Goal: Task Accomplishment & Management: Complete application form

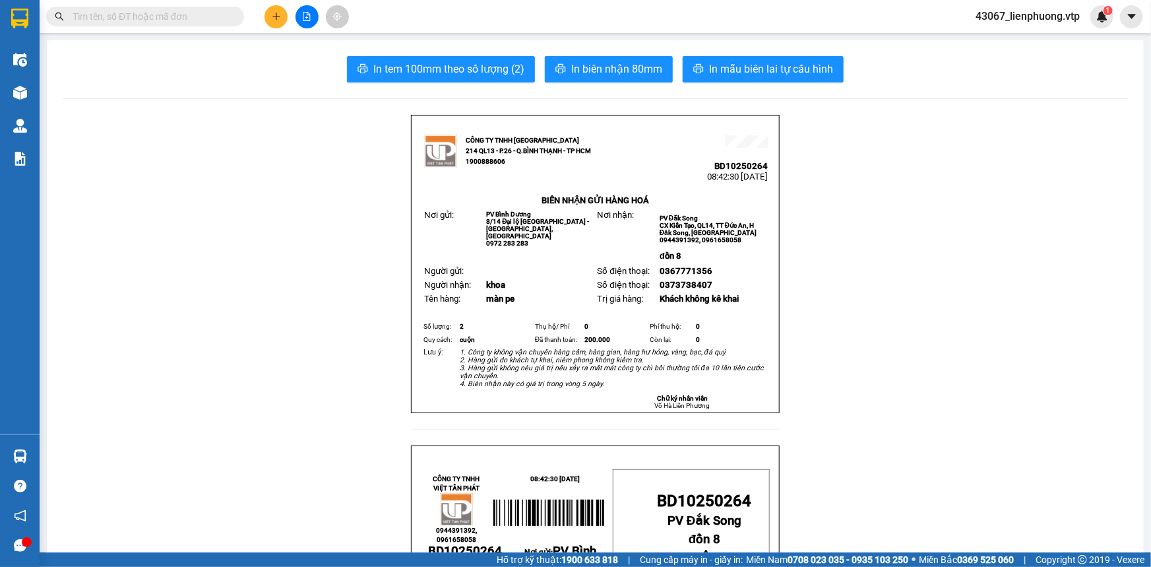
click at [507, 428] on div "CÔNG TY TNHH [GEOGRAPHIC_DATA] 214 QL13 - P.26 - Q.BÌNH THẠNH - TP HCM 19008886…" at bounding box center [595, 435] width 369 height 640
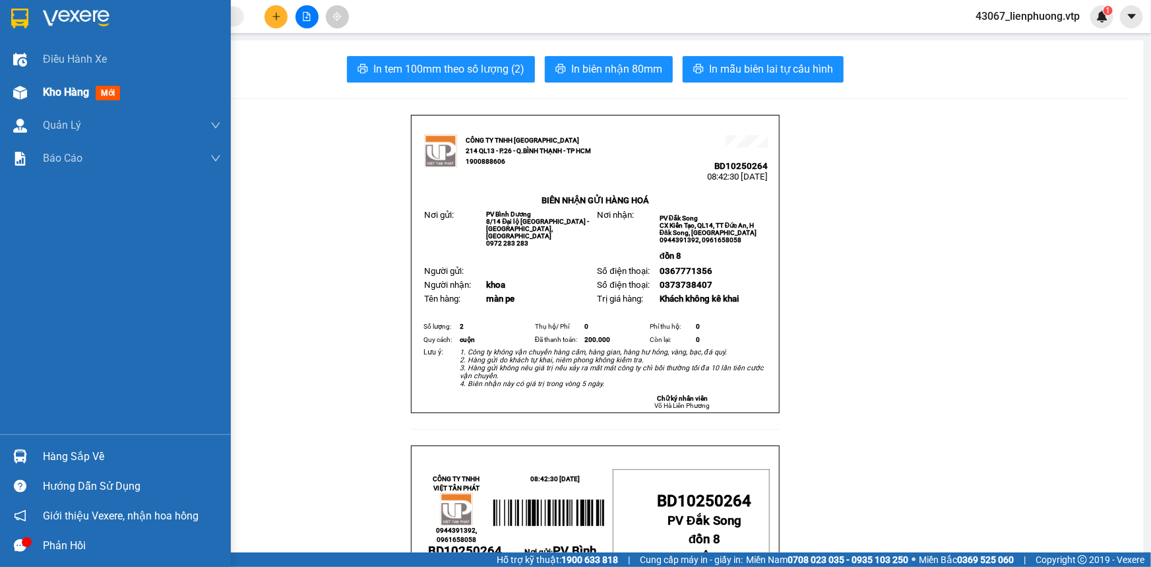
click at [98, 100] on span "mới" at bounding box center [108, 93] width 24 height 15
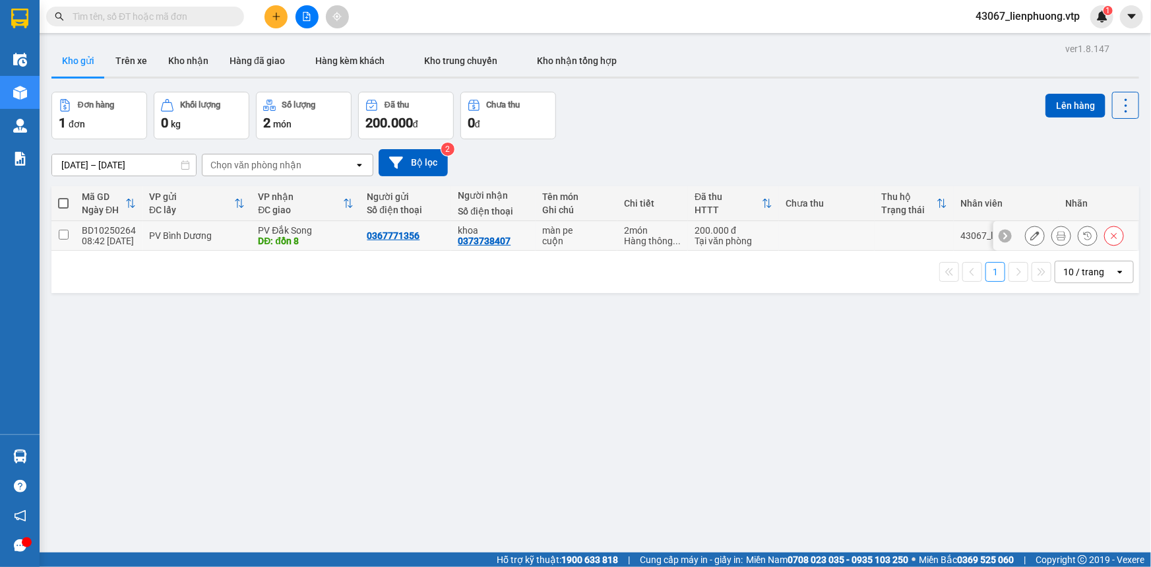
click at [67, 235] on input "checkbox" at bounding box center [64, 235] width 10 height 10
checkbox input "true"
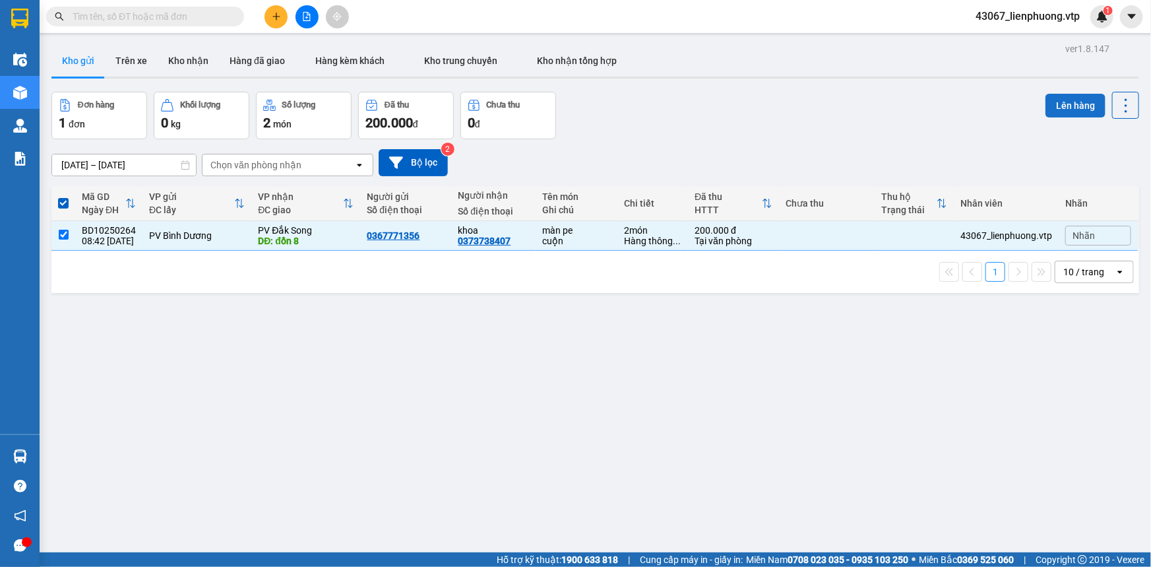
click at [1072, 104] on button "Lên hàng" at bounding box center [1076, 106] width 60 height 24
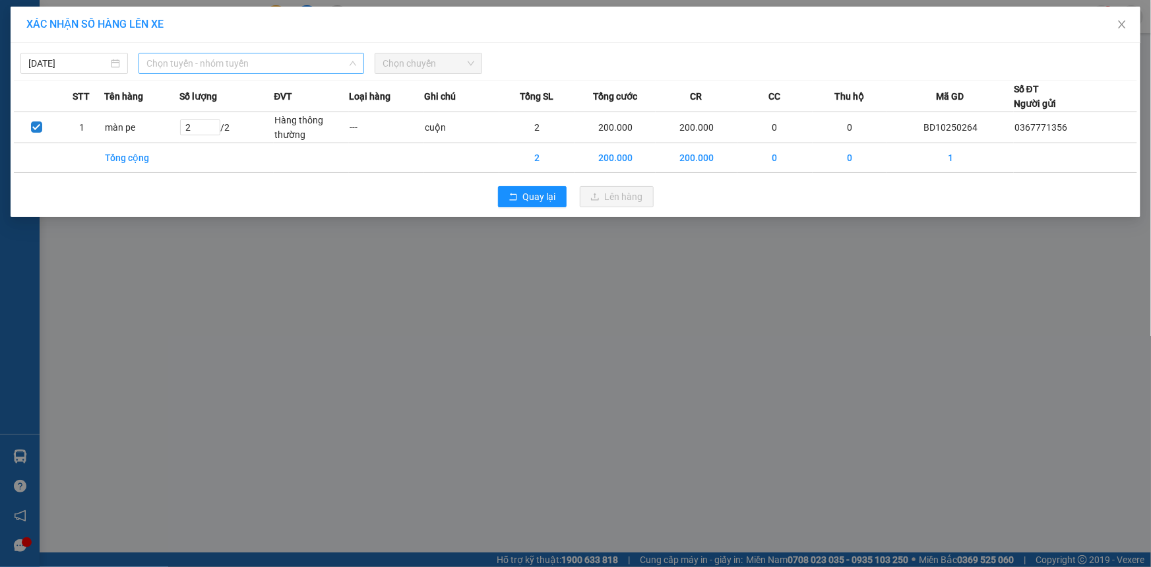
click at [296, 67] on span "Chọn tuyến - nhóm tuyến" at bounding box center [251, 63] width 210 height 20
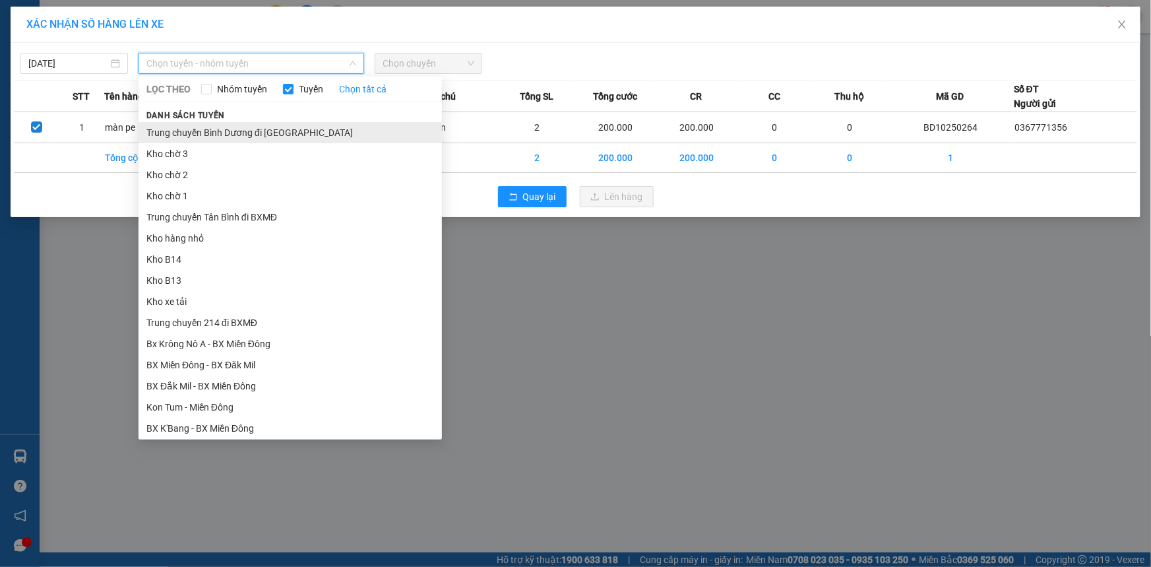
click at [264, 131] on li "Trung chuyển Bình Dương đi [GEOGRAPHIC_DATA]" at bounding box center [291, 132] width 304 height 21
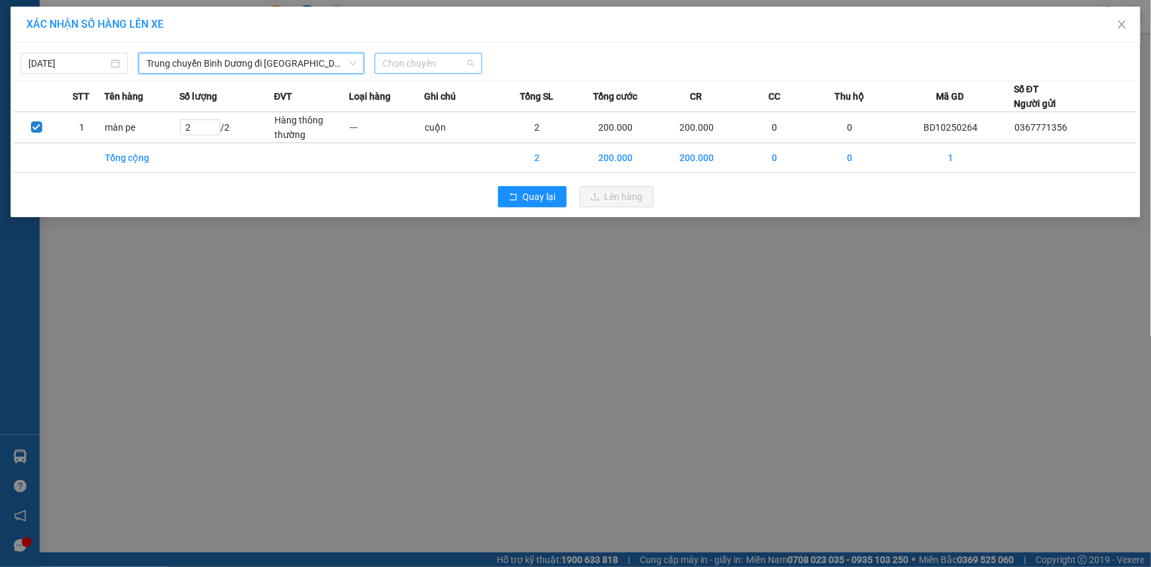
click at [446, 65] on span "Chọn chuyến" at bounding box center [429, 63] width 92 height 20
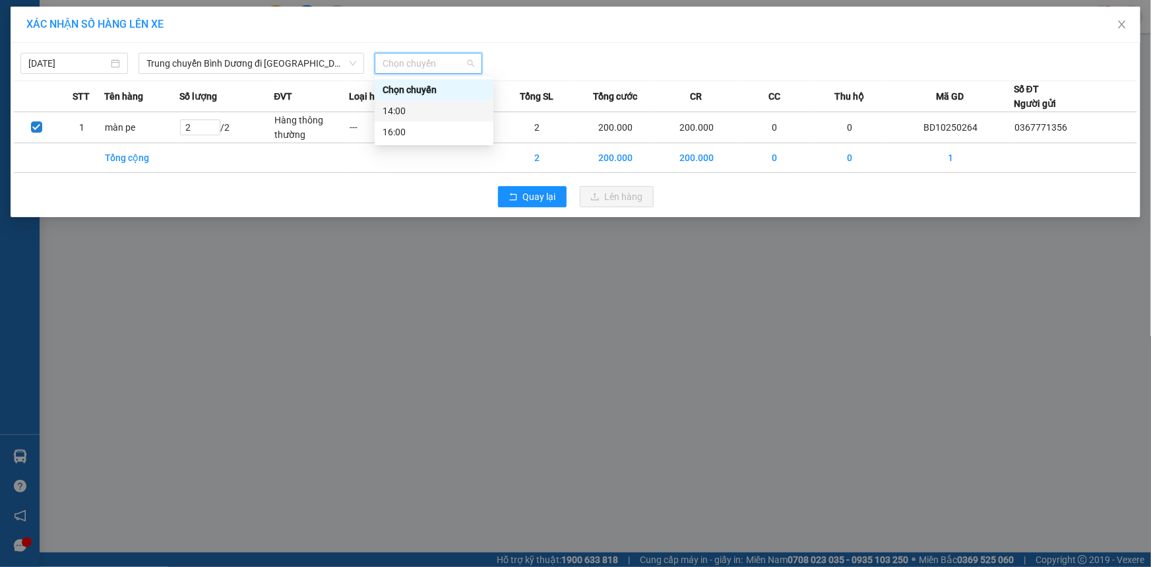
click at [412, 112] on div "14:00" at bounding box center [434, 111] width 103 height 15
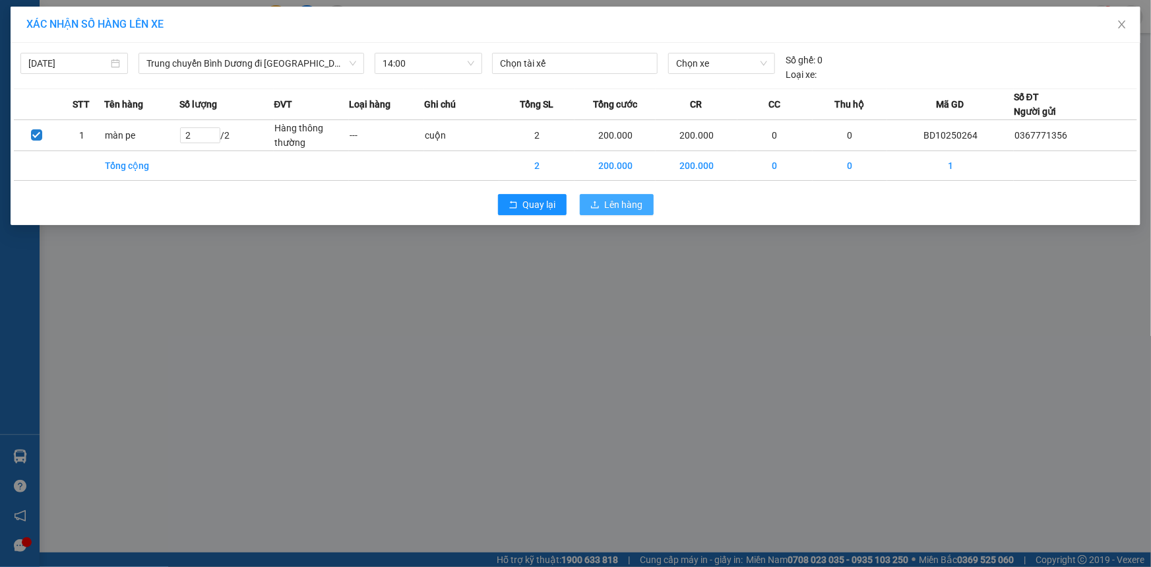
click at [613, 199] on span "Lên hàng" at bounding box center [624, 204] width 38 height 15
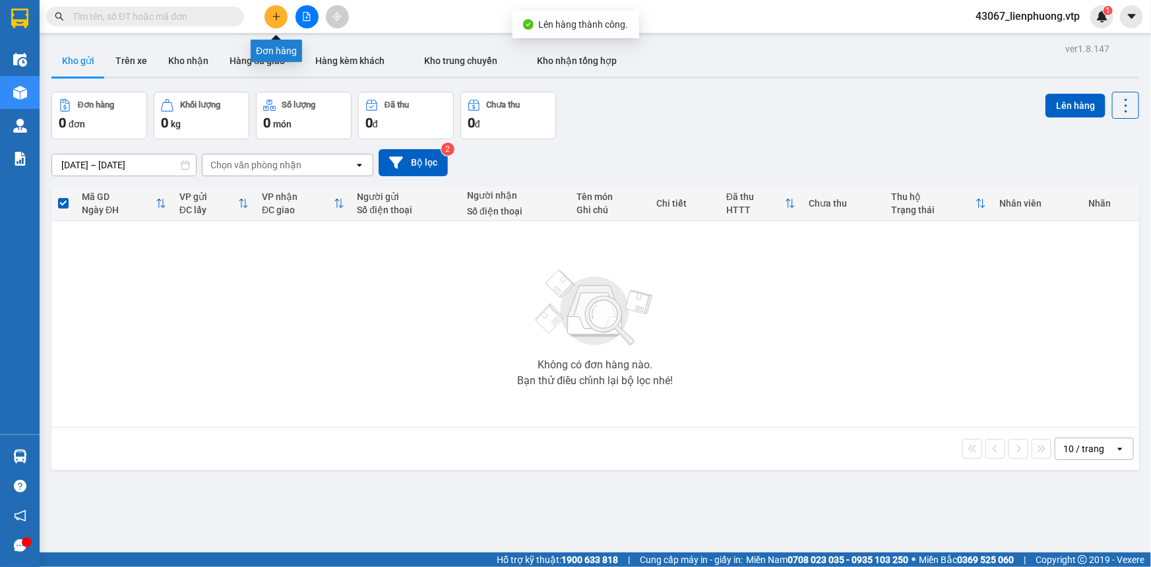
click at [273, 9] on button at bounding box center [276, 16] width 23 height 23
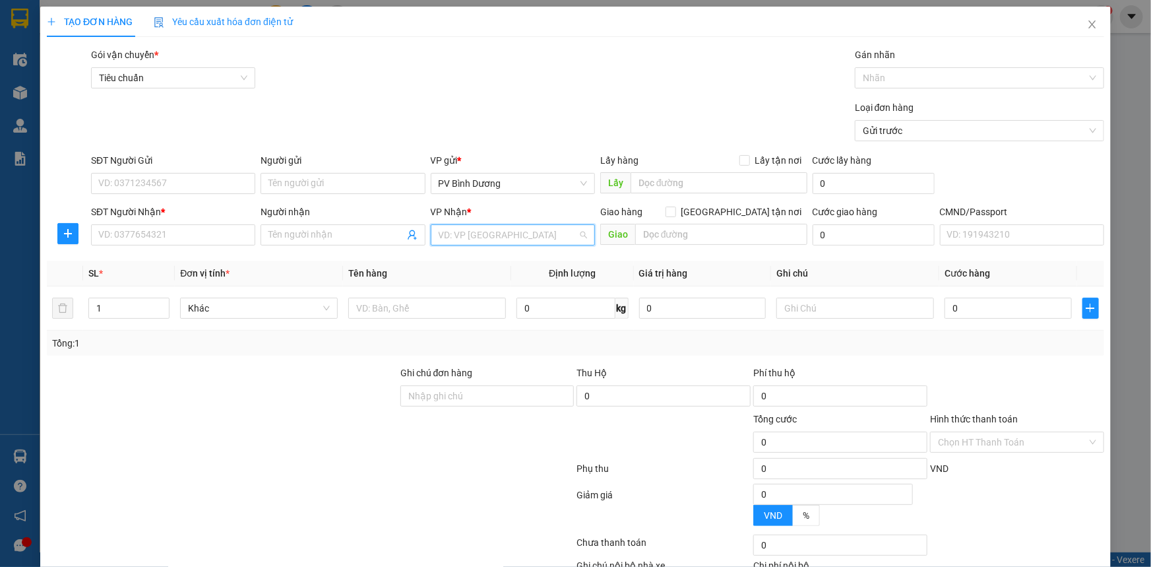
click at [483, 234] on input "search" at bounding box center [508, 235] width 139 height 20
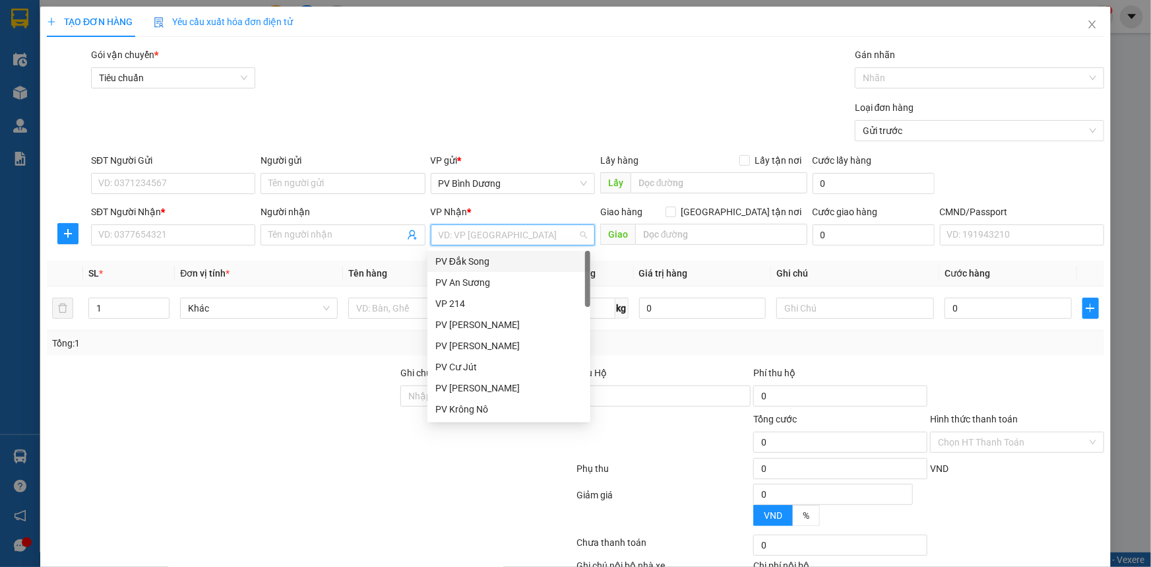
type input "d"
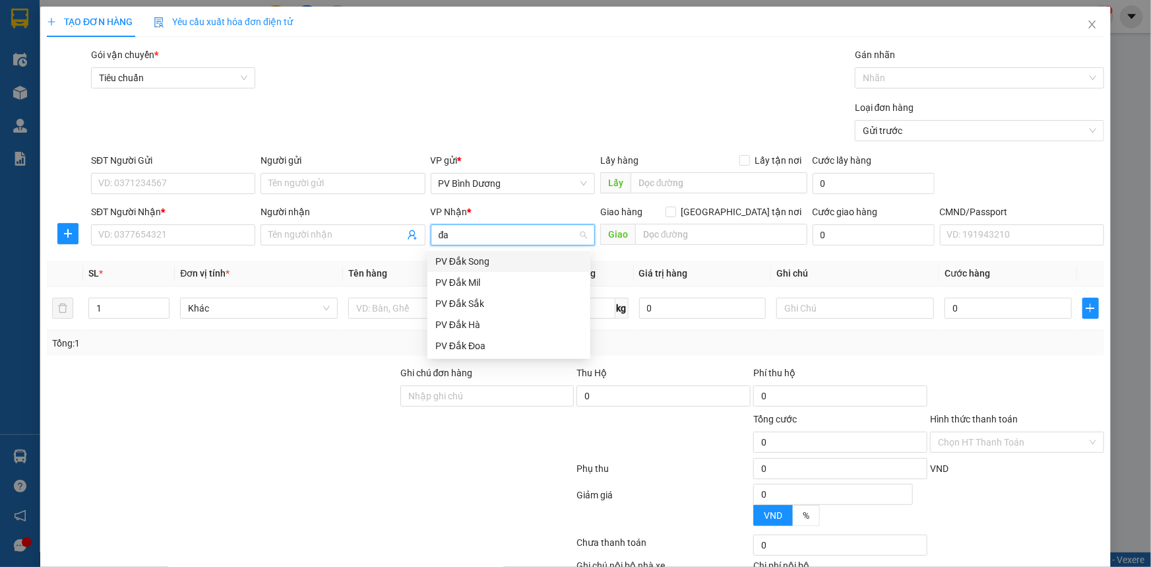
type input "đak"
click at [476, 254] on div "PV Đắk Song" at bounding box center [508, 261] width 147 height 15
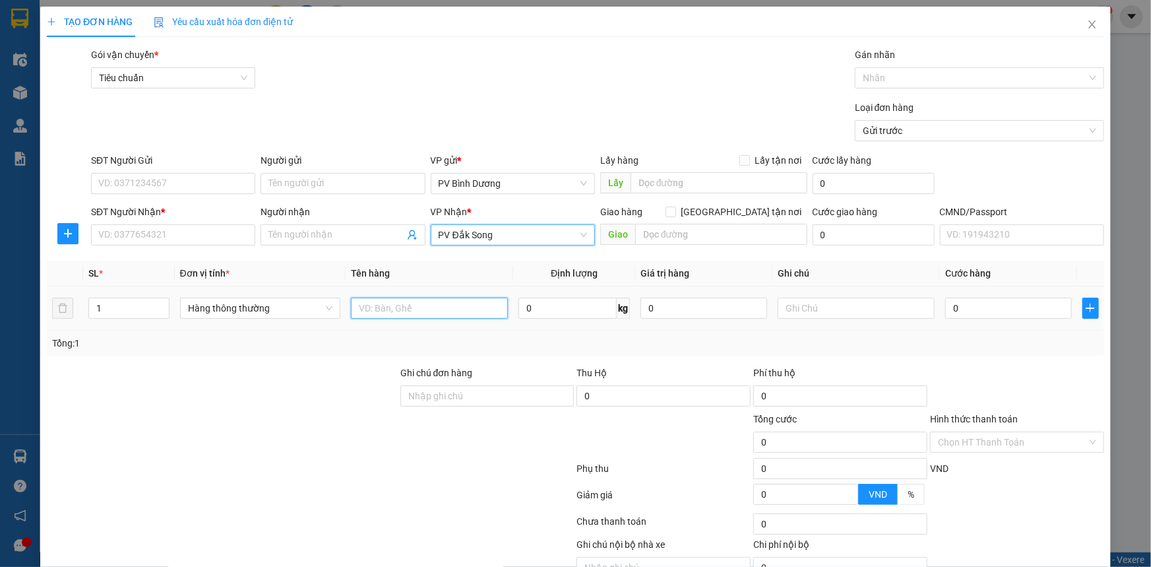
click at [426, 310] on input "text" at bounding box center [429, 308] width 157 height 21
type input "d"
type input "đl"
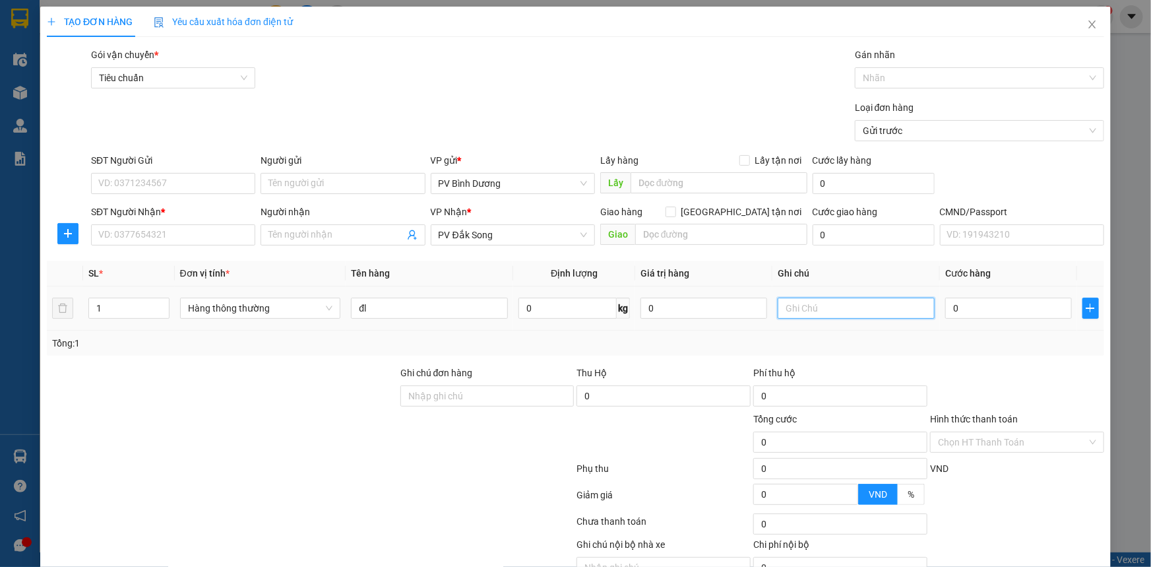
click at [787, 304] on input "text" at bounding box center [856, 308] width 157 height 21
type input "tx"
click at [990, 304] on input "0" at bounding box center [1009, 308] width 127 height 21
type input "1"
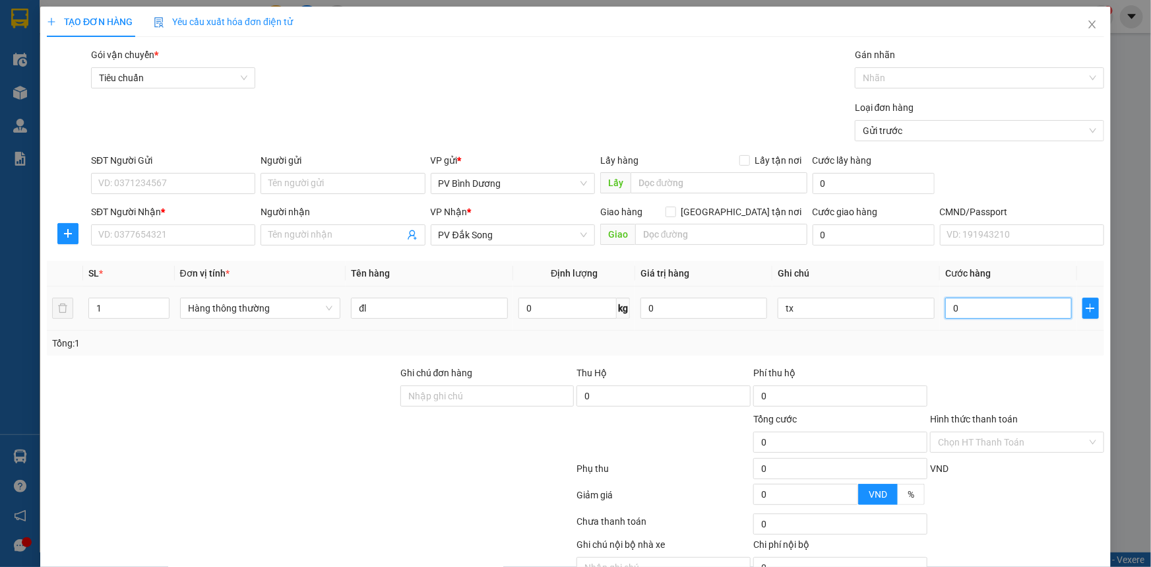
type input "1"
type input "10"
type input "100"
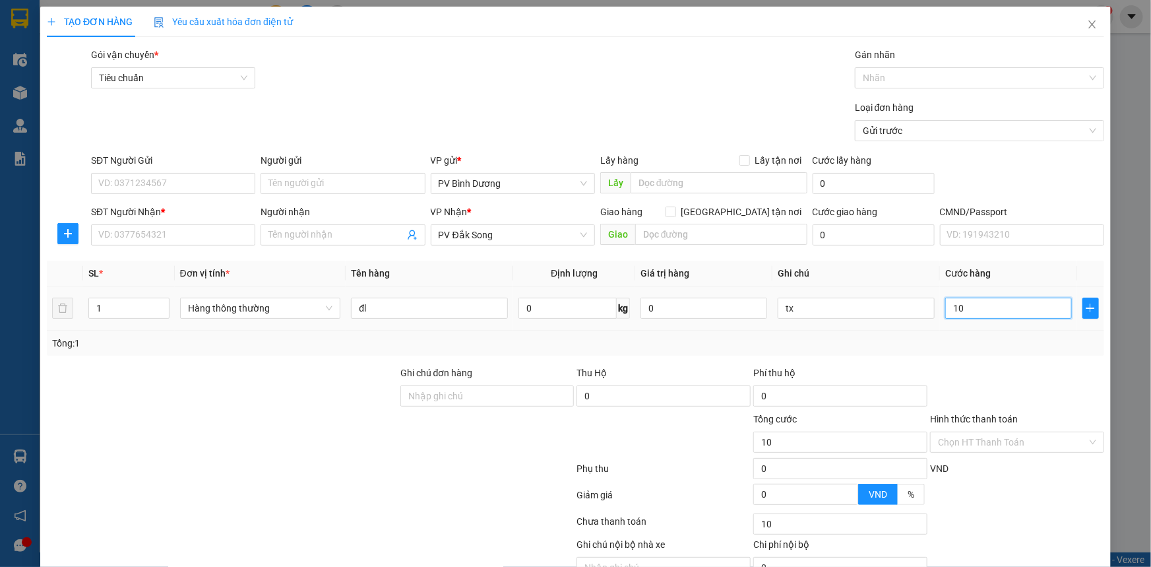
type input "100"
type input "1.000"
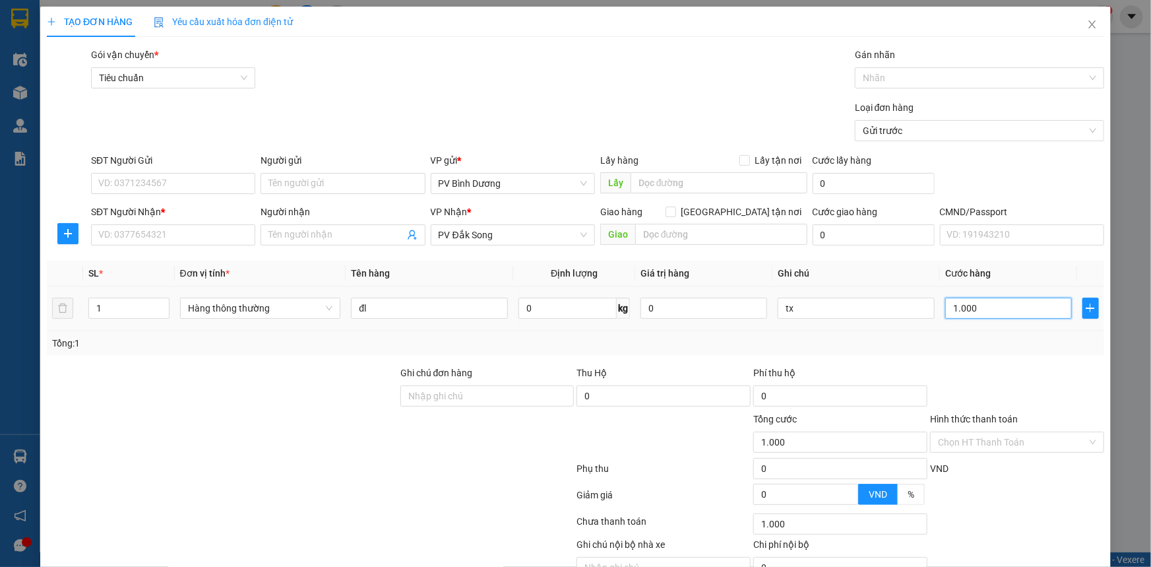
type input "10.000"
type input "100.000"
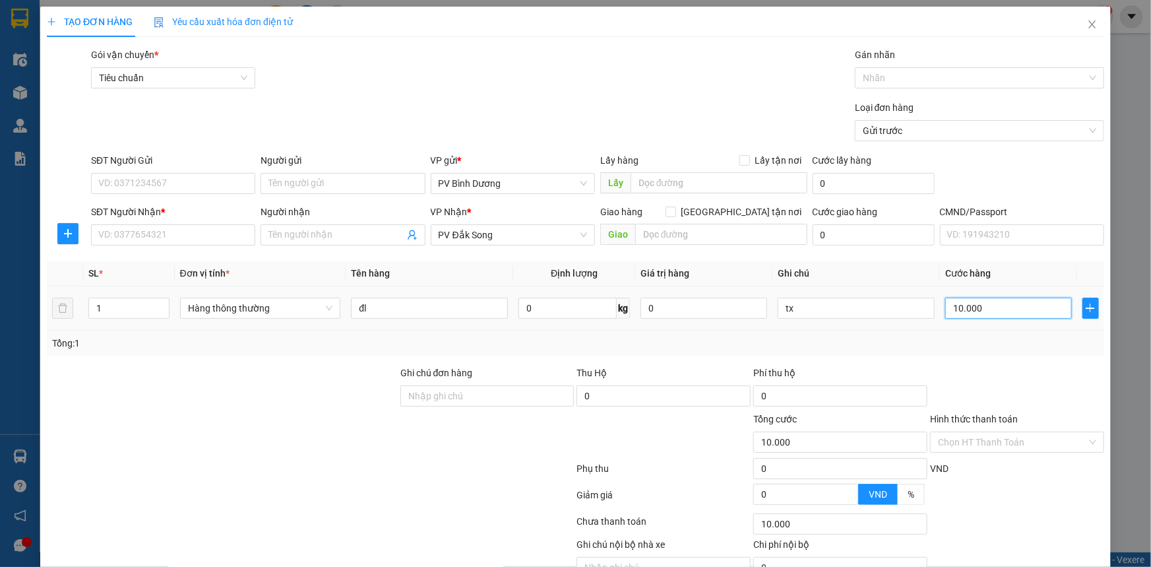
type input "100.000"
click at [426, 455] on div at bounding box center [487, 435] width 177 height 46
click at [214, 237] on input "SĐT Người Nhận *" at bounding box center [173, 234] width 164 height 21
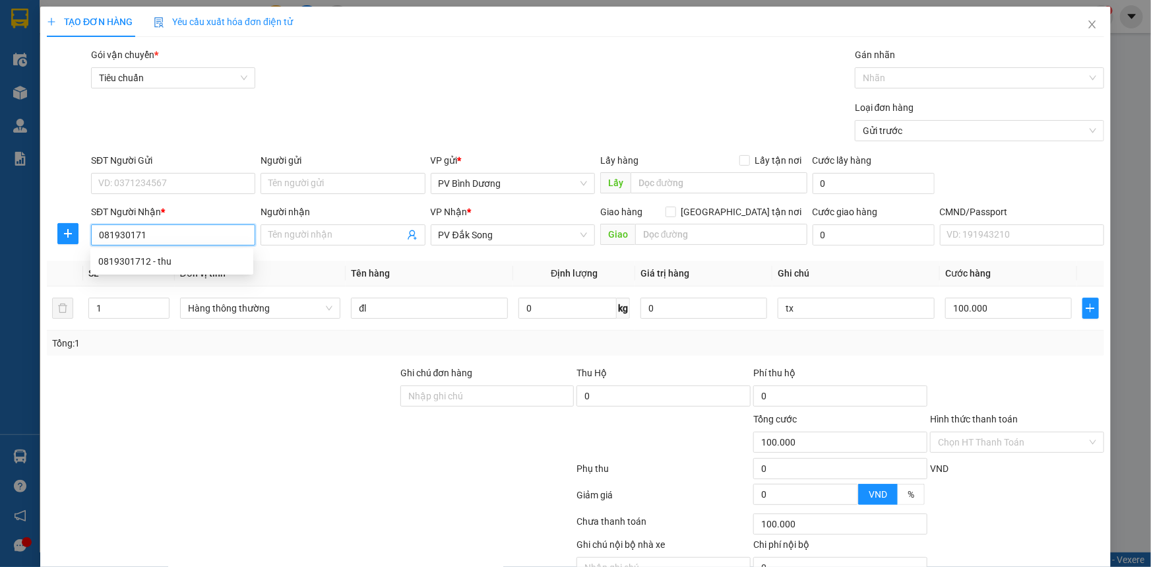
type input "0819301712"
click at [216, 256] on div "0819301712 - thu" at bounding box center [171, 261] width 147 height 15
type input "thu"
type input "0819301712"
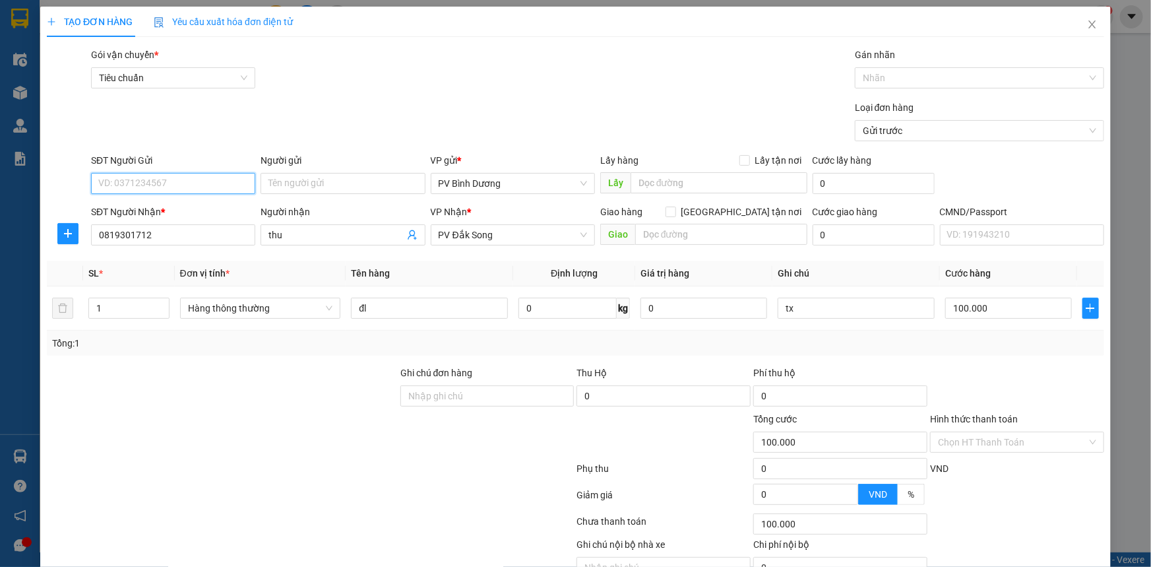
click at [218, 183] on input "SĐT Người Gửi" at bounding box center [173, 183] width 164 height 21
type input "0908635387"
click at [272, 451] on div at bounding box center [223, 435] width 354 height 46
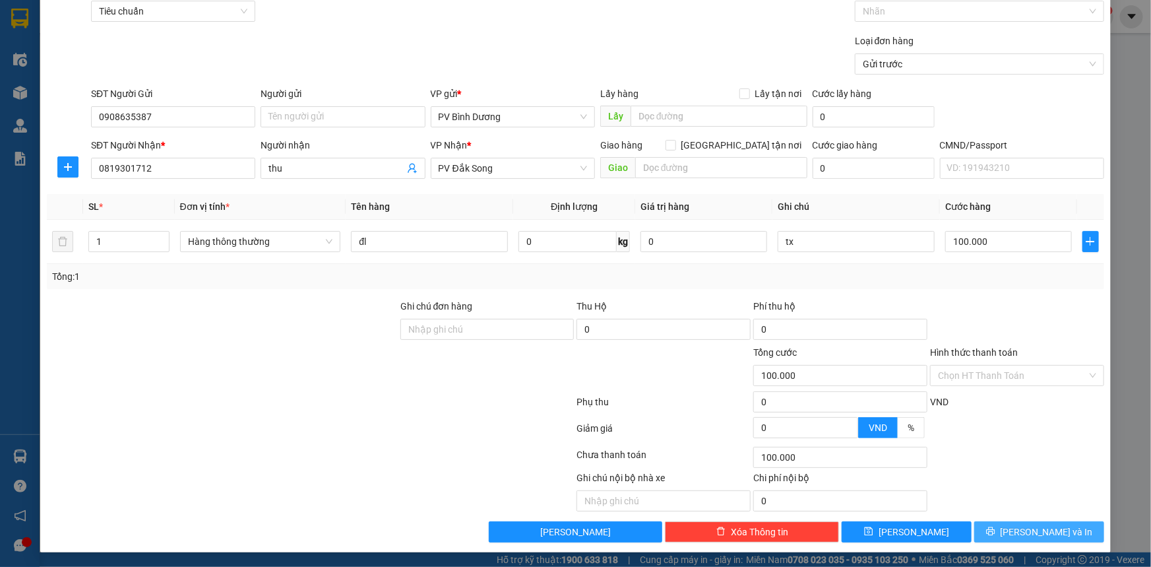
click at [1048, 530] on span "[PERSON_NAME] và In" at bounding box center [1047, 532] width 92 height 15
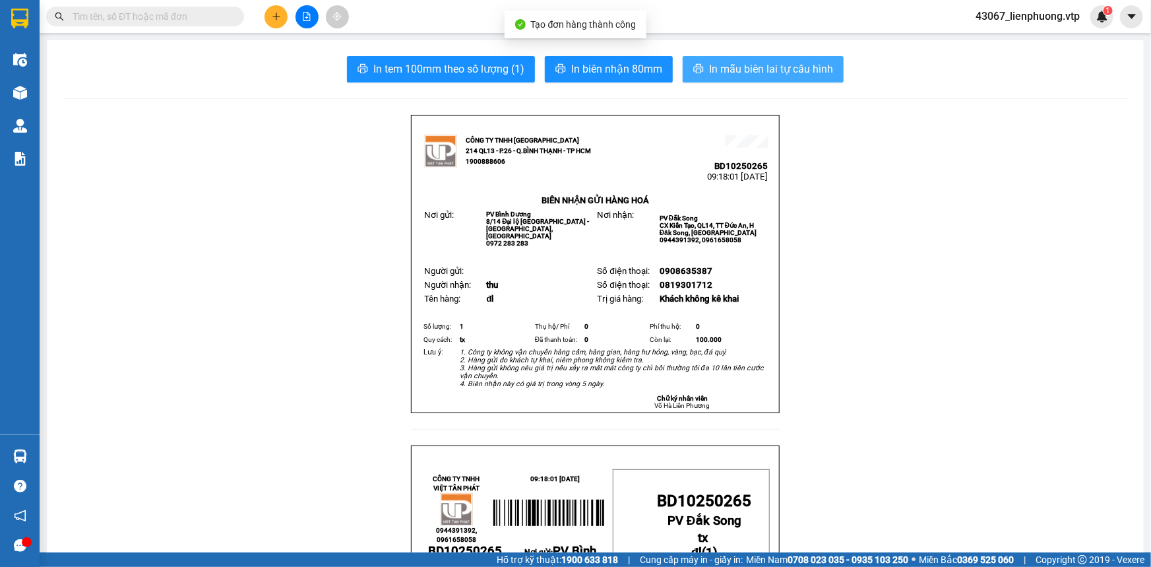
click at [775, 69] on span "In mẫu biên lai tự cấu hình" at bounding box center [771, 69] width 124 height 16
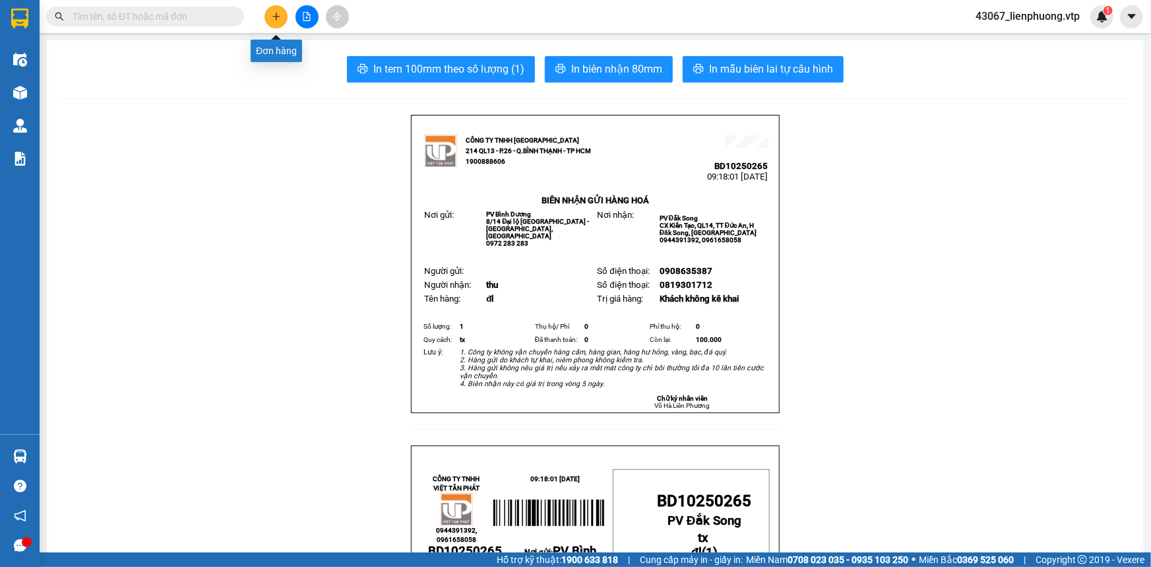
click at [272, 18] on icon "plus" at bounding box center [276, 16] width 9 height 9
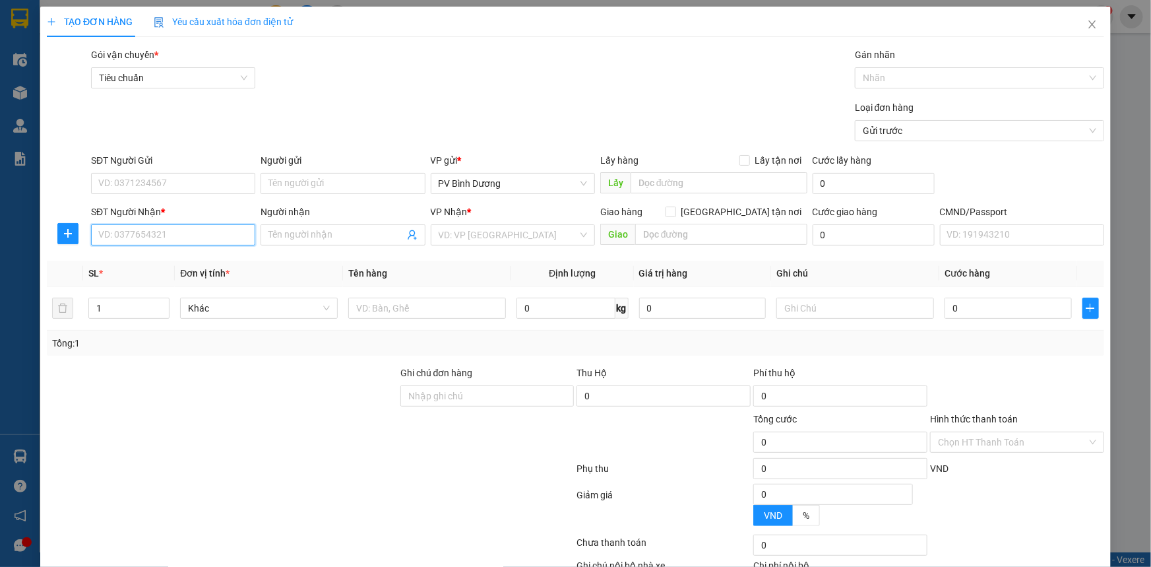
click at [212, 237] on input "SĐT Người Nhận *" at bounding box center [173, 234] width 164 height 21
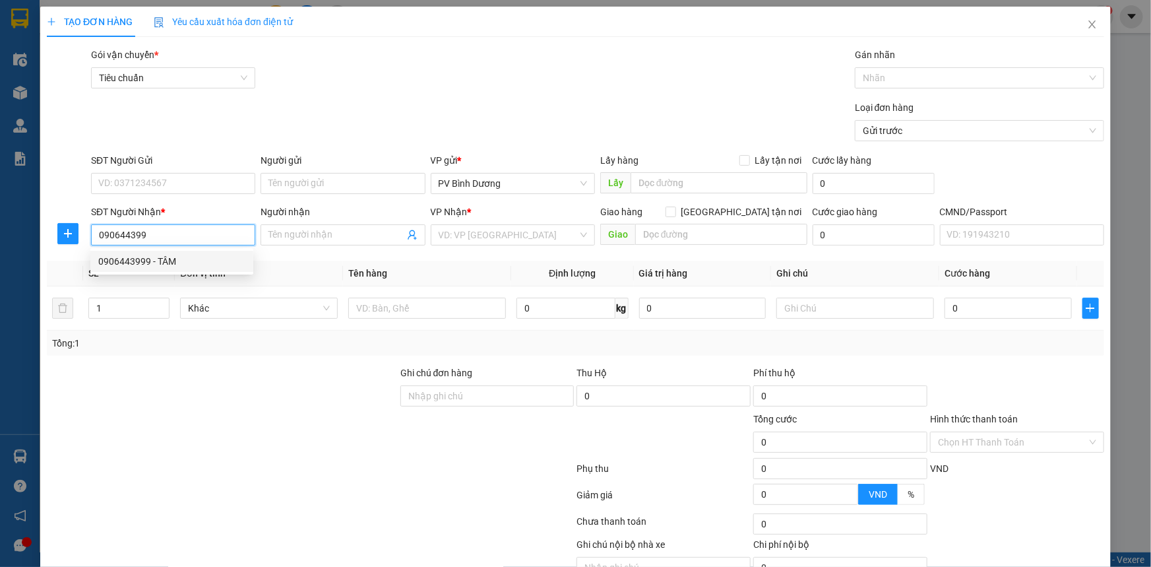
click at [191, 271] on div "0906443999 - TÂM" at bounding box center [171, 261] width 163 height 21
type input "0906443999"
type input "TÂM"
type input "N3 BIỂN XANH"
type input "0906443999"
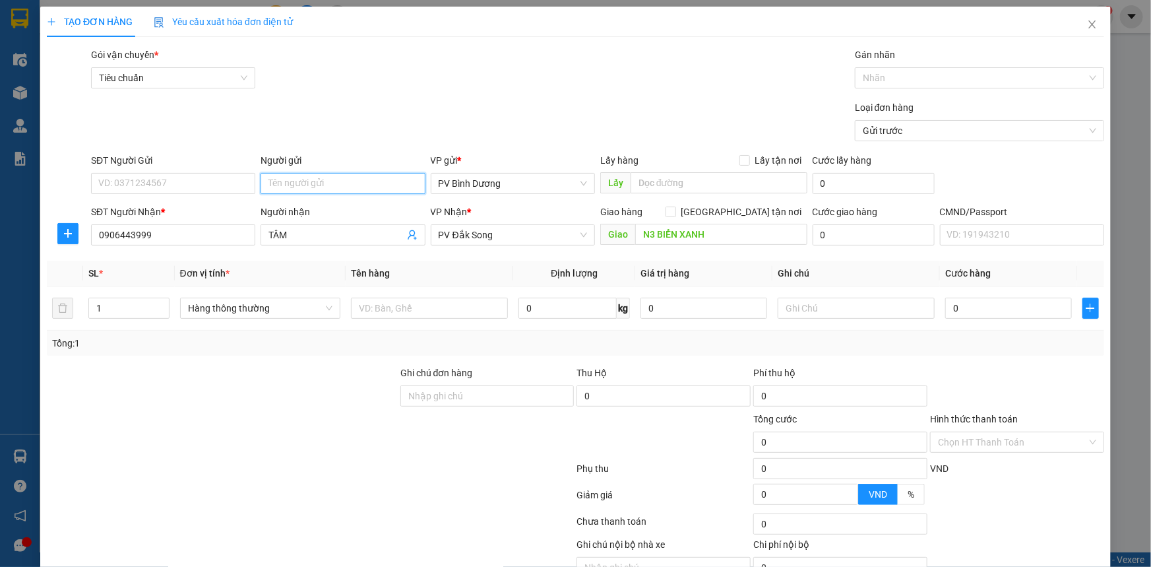
click at [325, 180] on input "Người gửi" at bounding box center [343, 183] width 164 height 21
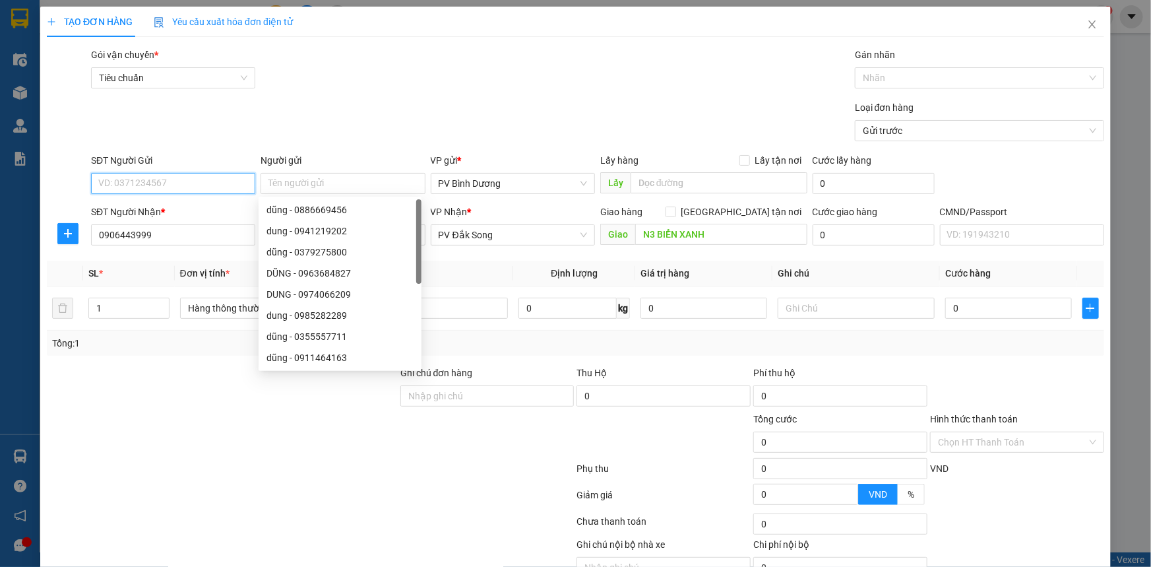
click at [159, 183] on input "SĐT Người Gửi" at bounding box center [173, 183] width 164 height 21
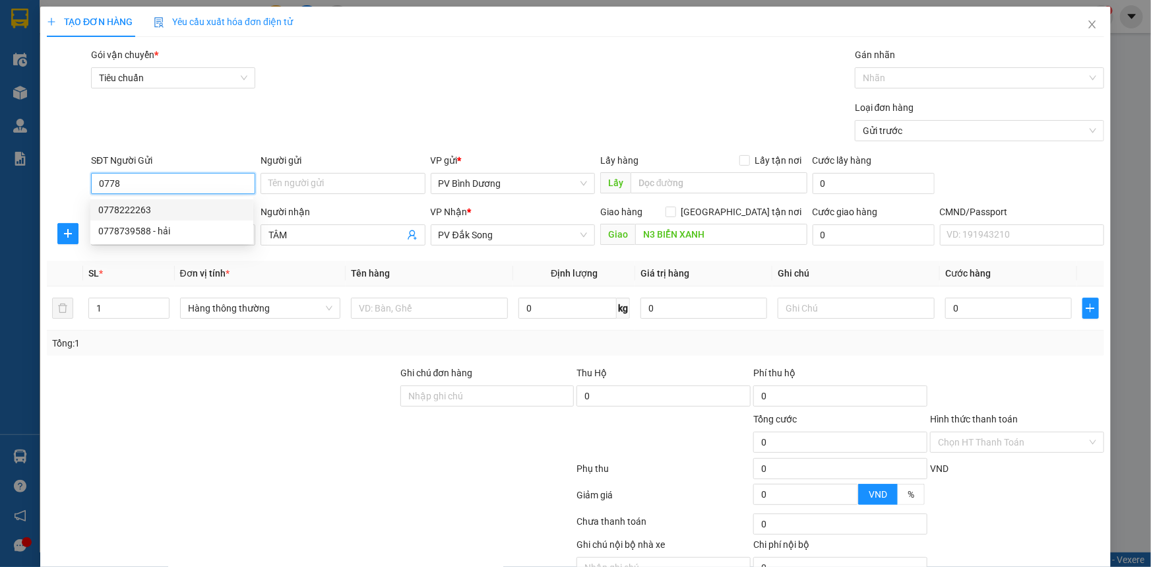
click at [148, 211] on div "0778222263" at bounding box center [171, 210] width 147 height 15
type input "0778222263"
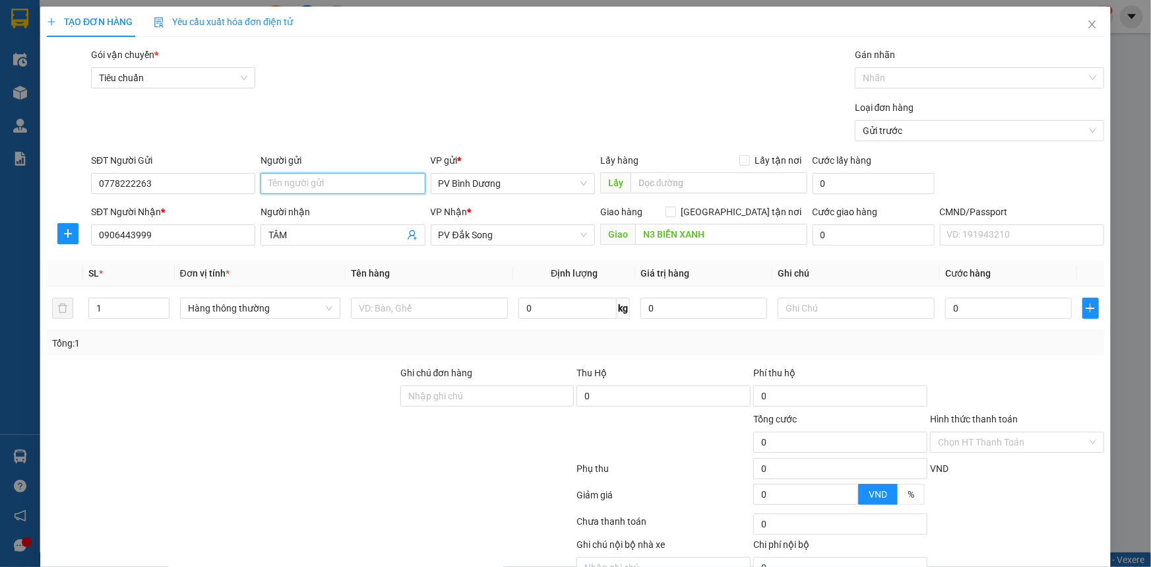
click at [296, 187] on input "Người gửi" at bounding box center [343, 183] width 164 height 21
type input ";LINH"
click at [194, 402] on div at bounding box center [223, 389] width 354 height 46
click at [396, 310] on input "text" at bounding box center [429, 308] width 157 height 21
type input "TC"
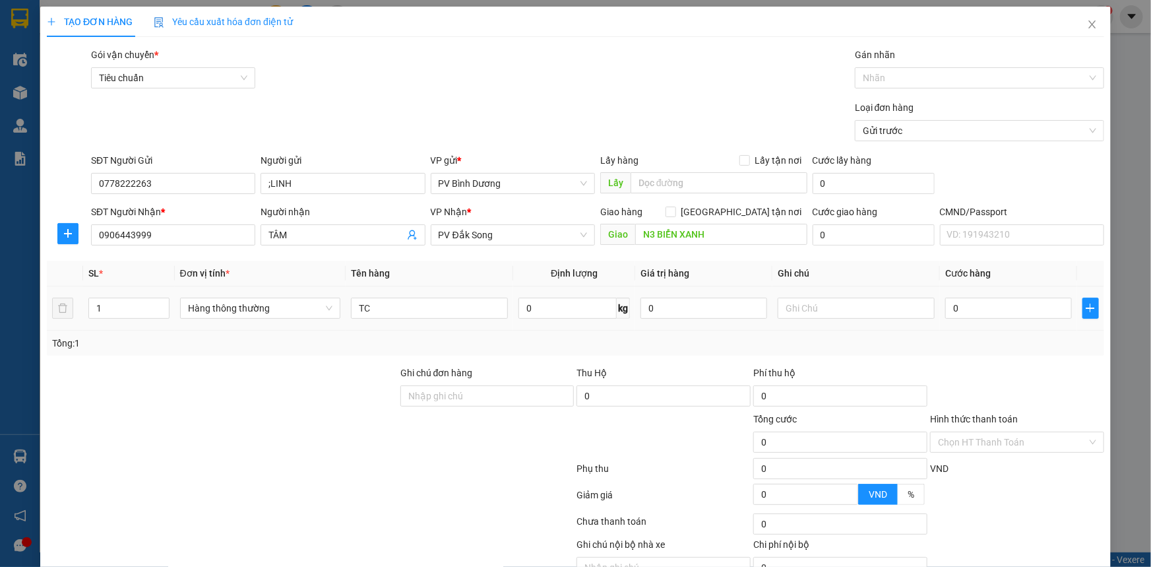
drag, startPoint x: 119, startPoint y: 313, endPoint x: 75, endPoint y: 331, distance: 48.0
click at [75, 331] on div "SL * Đơn vị tính * Tên hàng Định lượng Giá trị hàng Ghi chú Cước hàng 1 Hàng th…" at bounding box center [576, 308] width 1058 height 95
type input "8"
click at [868, 306] on input "text" at bounding box center [856, 308] width 157 height 21
type input "THÙNG"
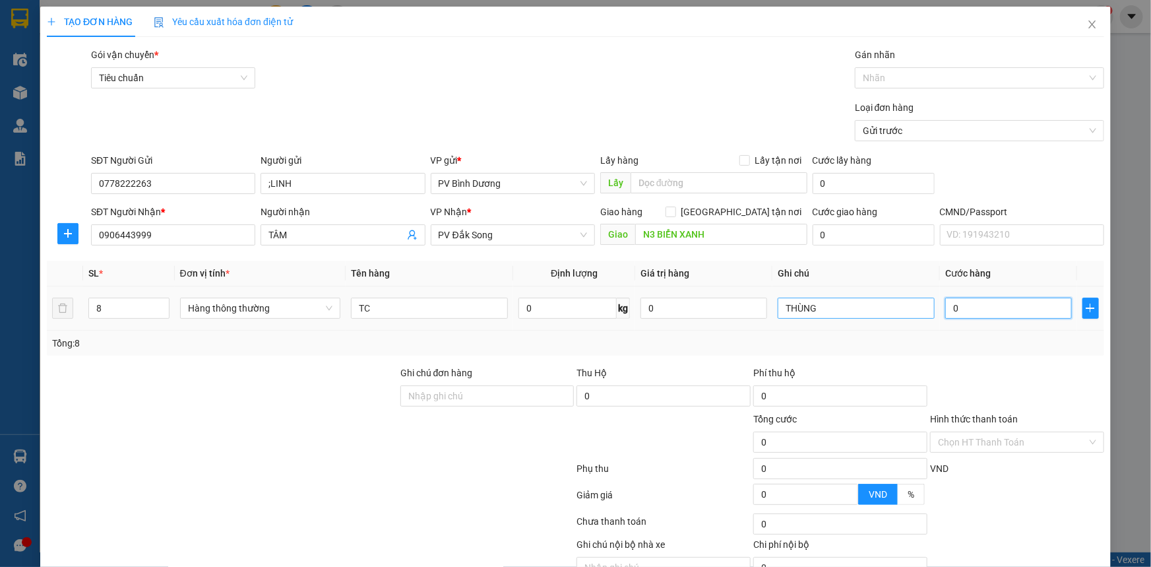
type input "3"
type input "32"
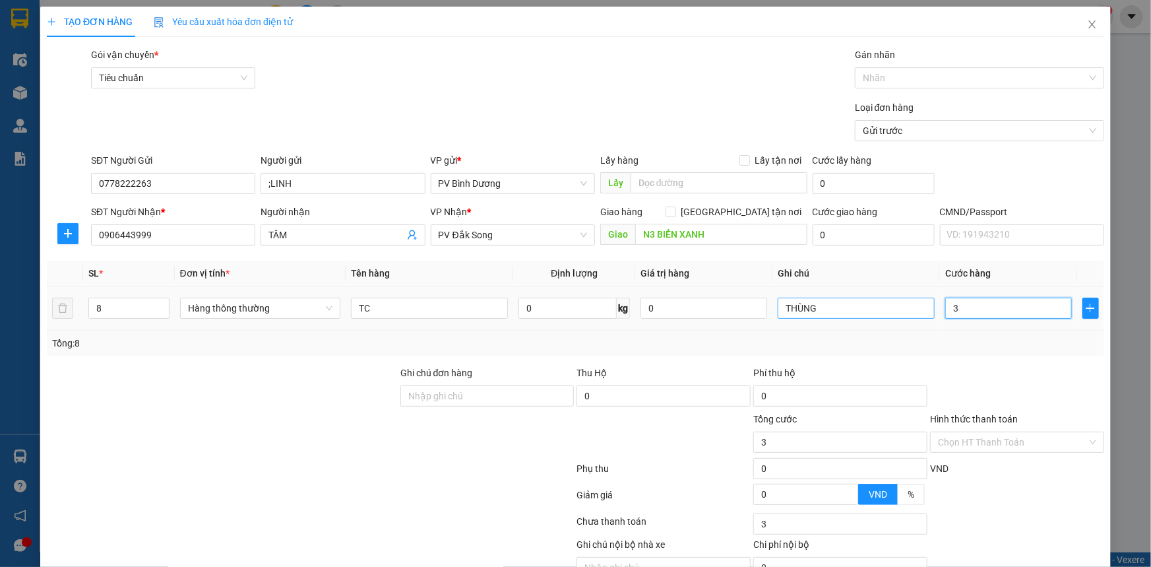
type input "32"
type input "320"
type input "3.200"
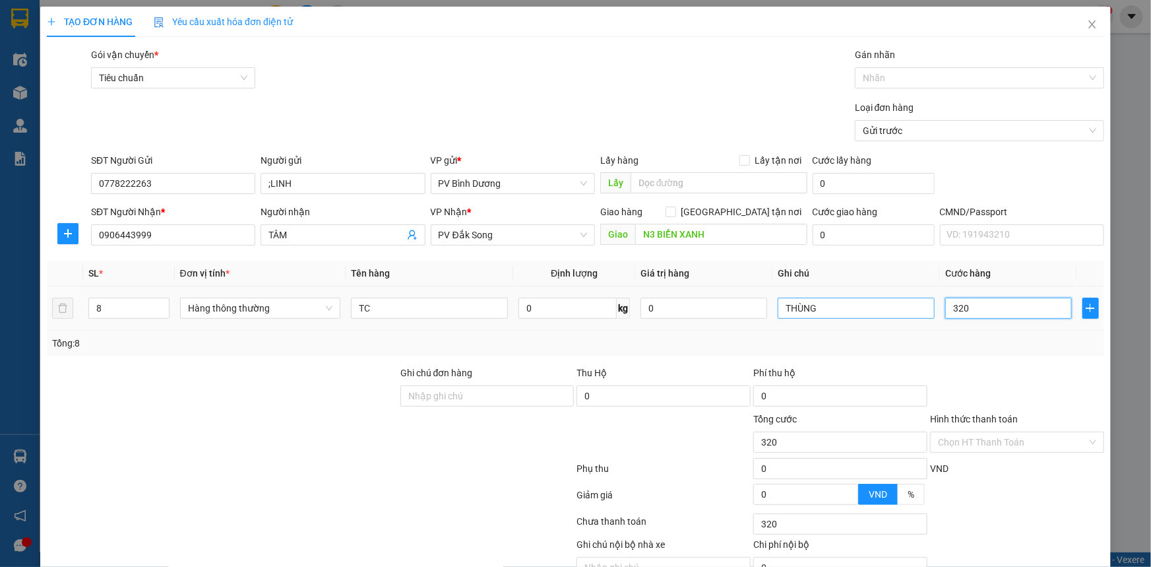
type input "3.200"
type input "32.000"
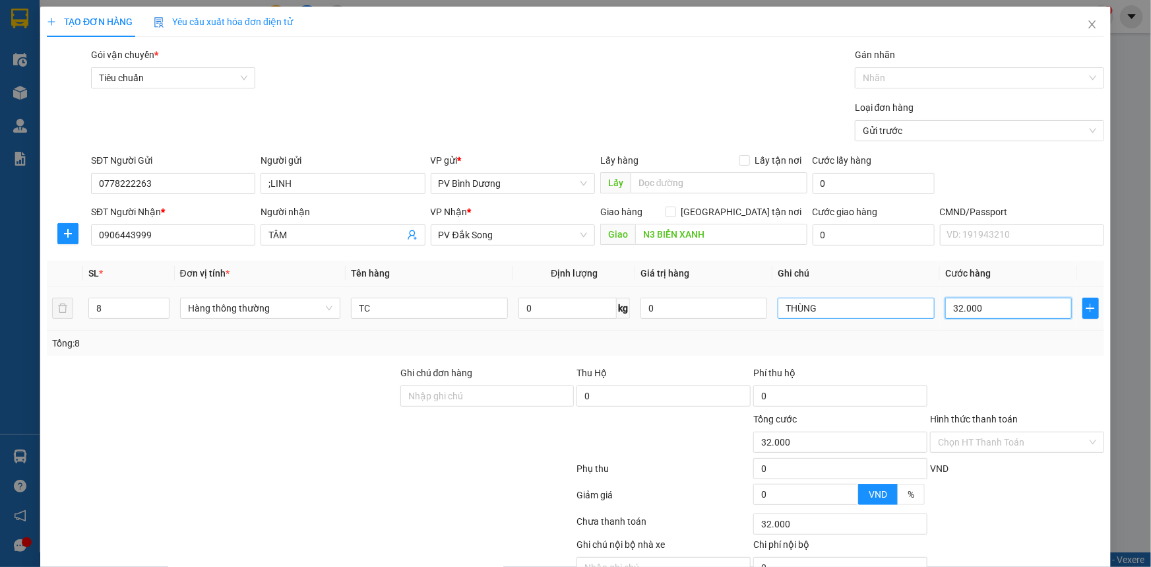
type input "320.000"
click at [494, 491] on div at bounding box center [311, 497] width 530 height 26
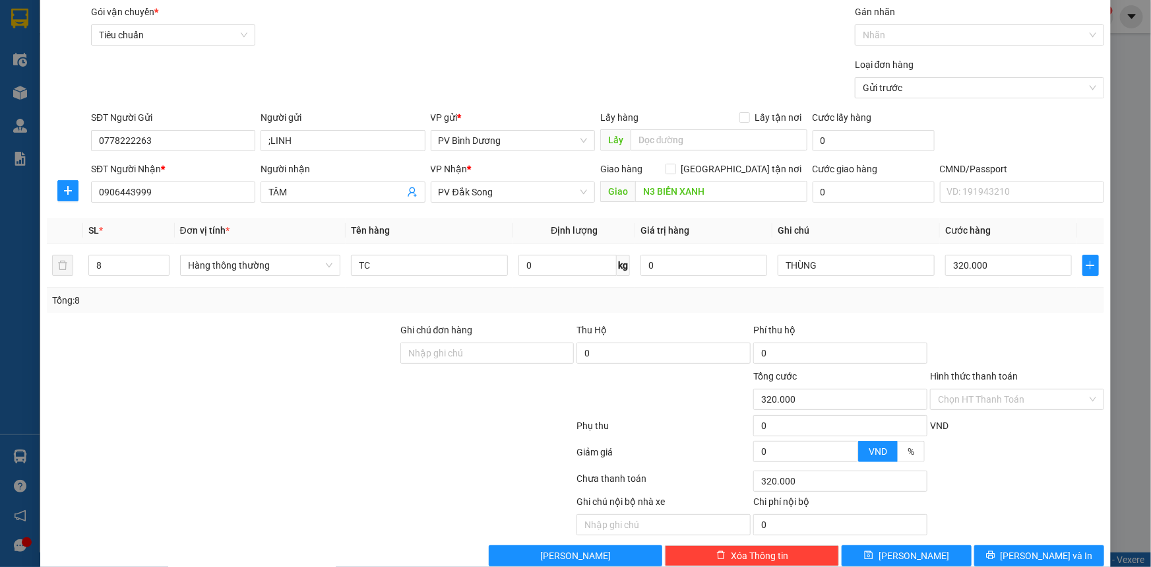
scroll to position [67, 0]
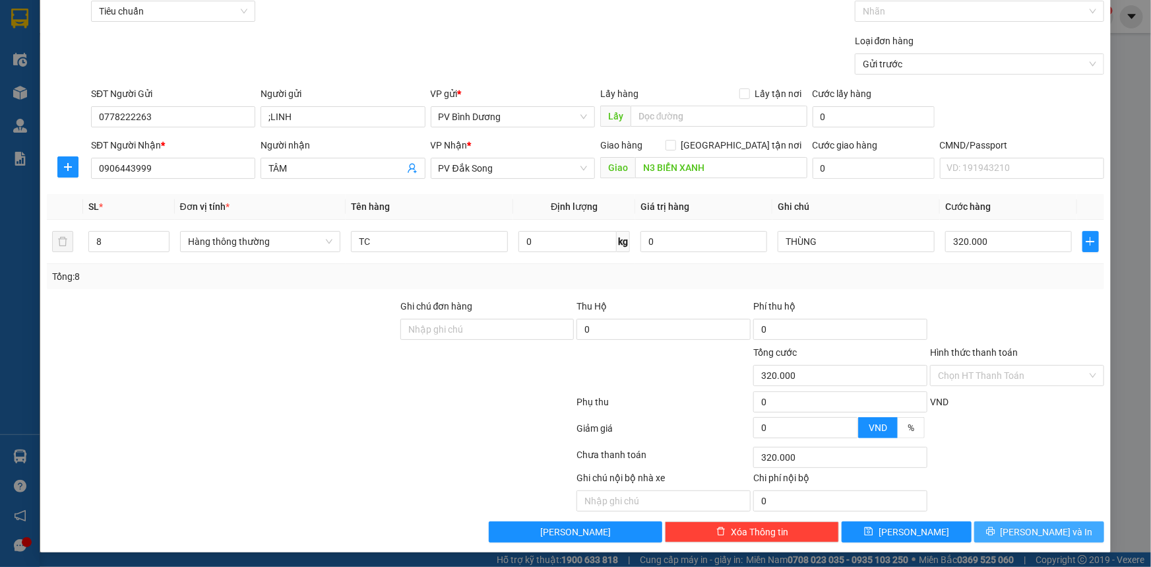
click at [1035, 531] on span "[PERSON_NAME] và In" at bounding box center [1047, 532] width 92 height 15
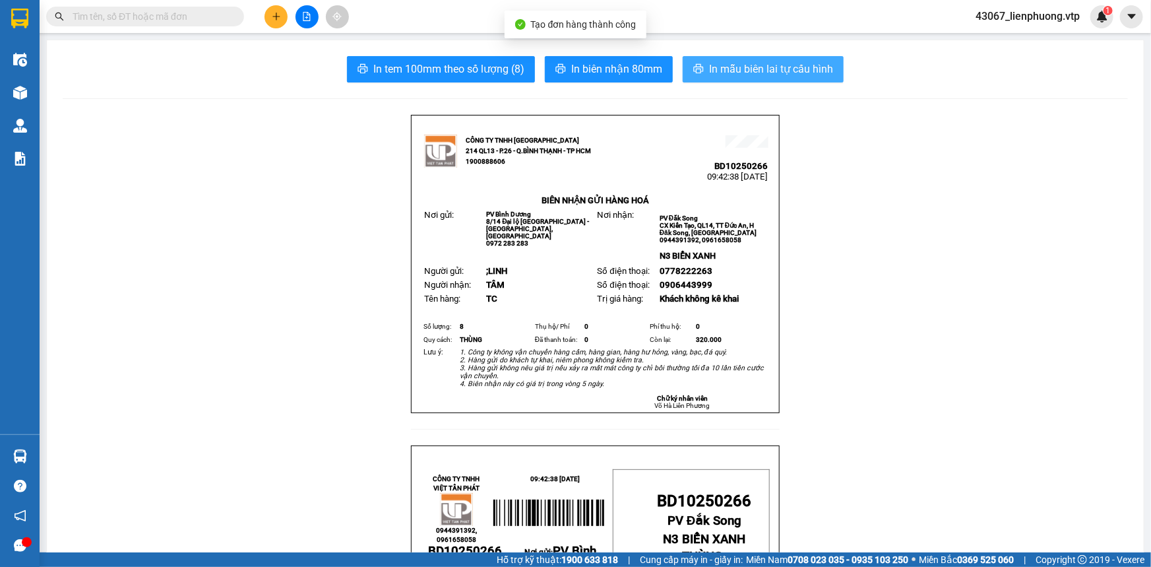
click at [765, 66] on span "In mẫu biên lai tự cấu hình" at bounding box center [771, 69] width 124 height 16
